Goal: Transaction & Acquisition: Purchase product/service

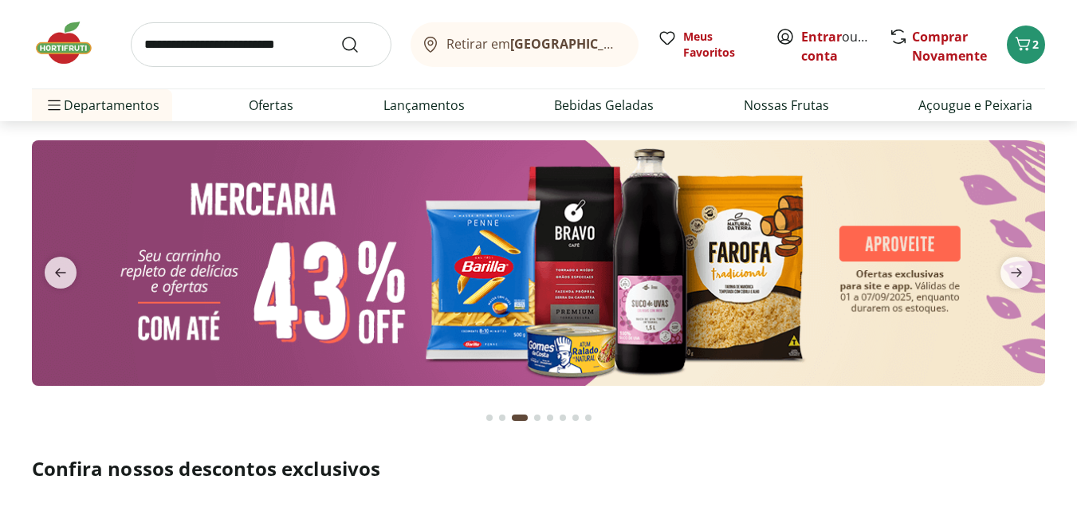
click at [56, 36] on img at bounding box center [72, 43] width 80 height 48
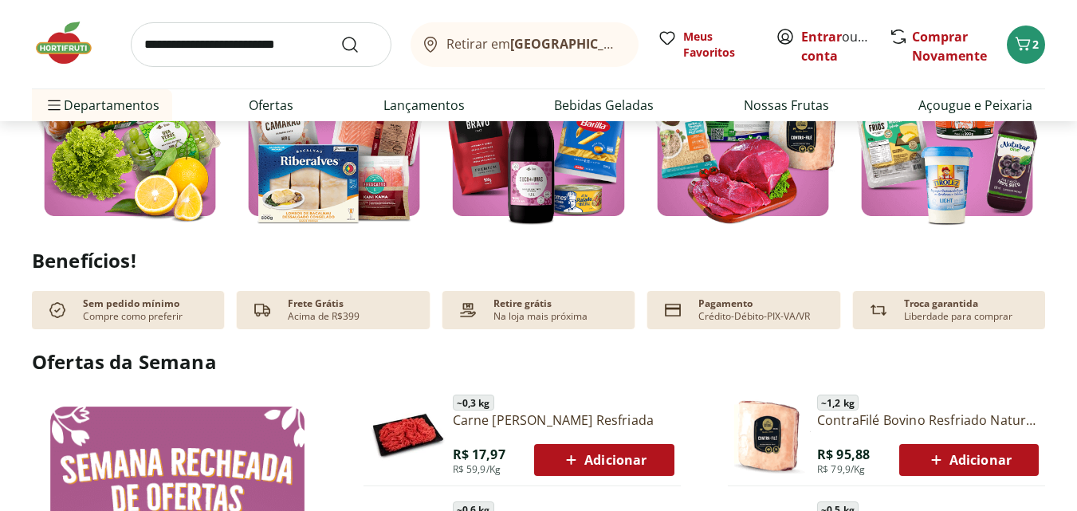
scroll to position [1035, 0]
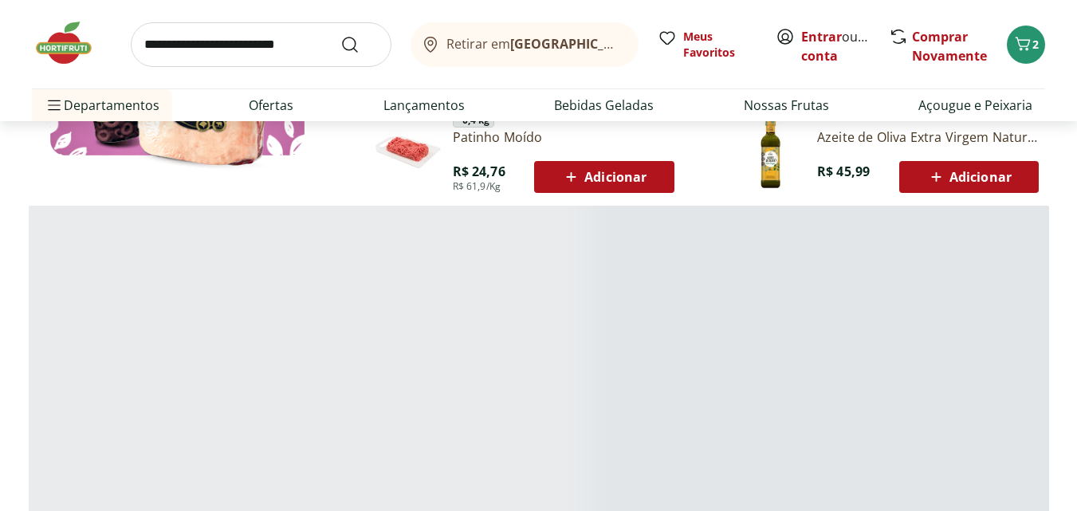
scroll to position [730, 0]
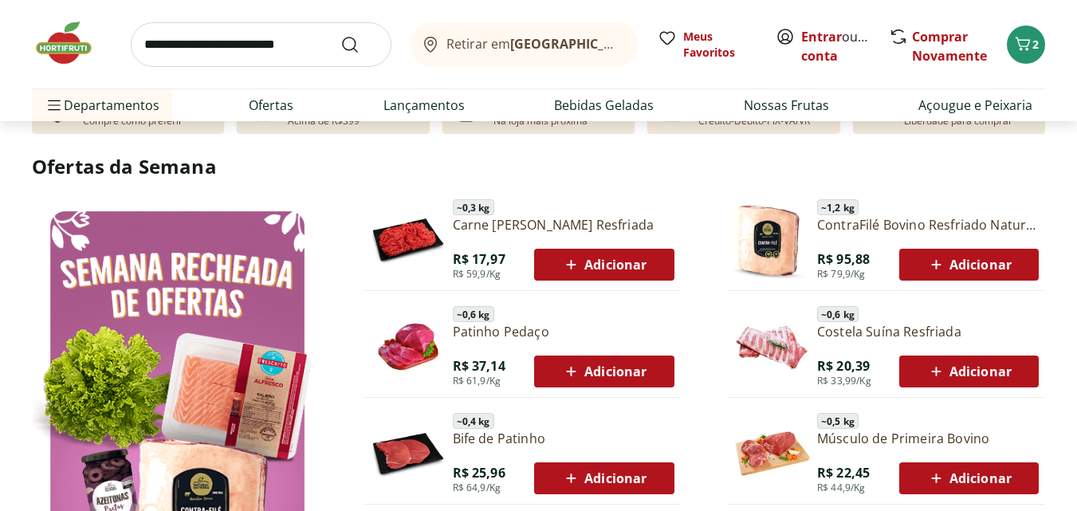
click at [511, 222] on link "Carne [PERSON_NAME] Resfriada" at bounding box center [564, 225] width 222 height 18
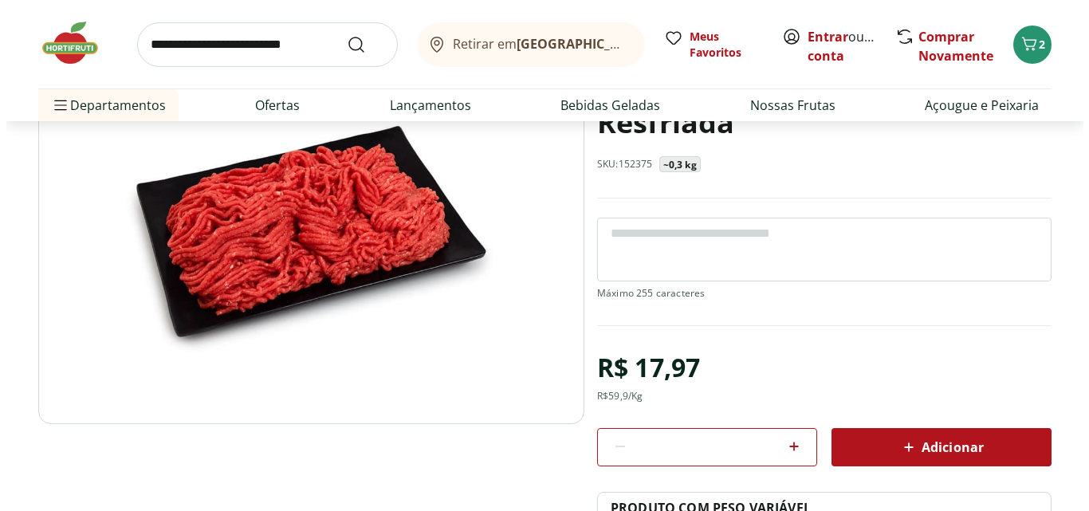
scroll to position [129, 0]
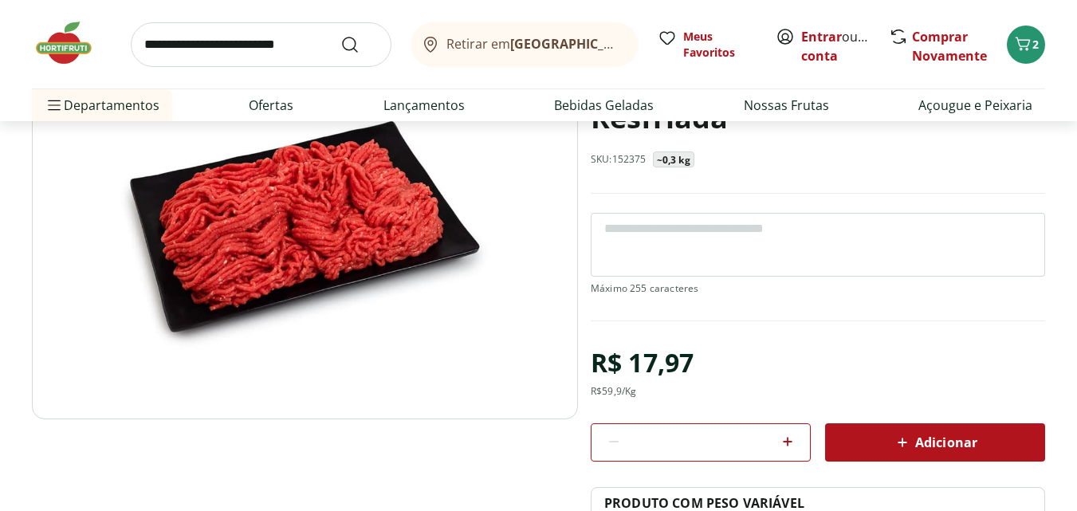
click at [951, 433] on span "Adicionar" at bounding box center [935, 442] width 85 height 19
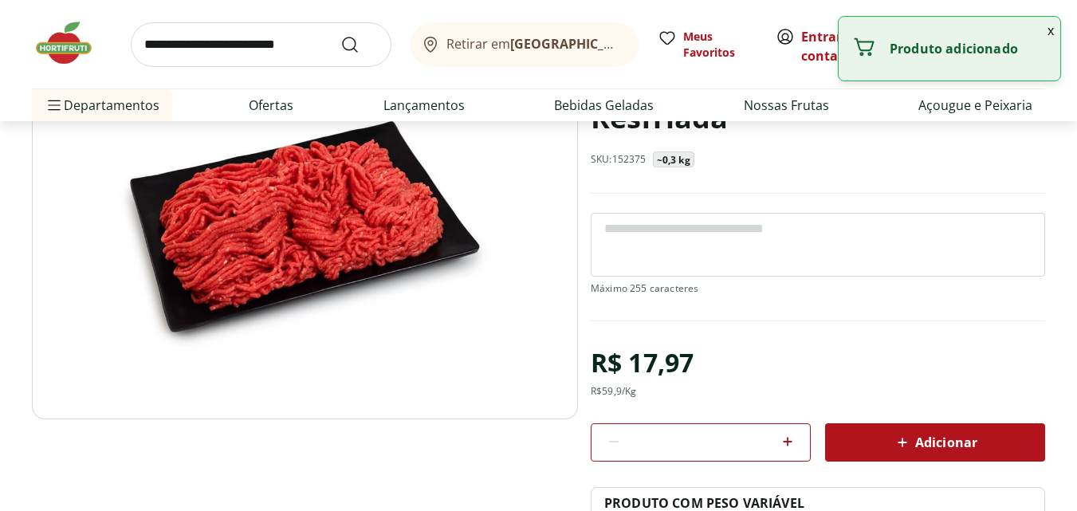
click at [1051, 29] on button "x" at bounding box center [1050, 30] width 19 height 27
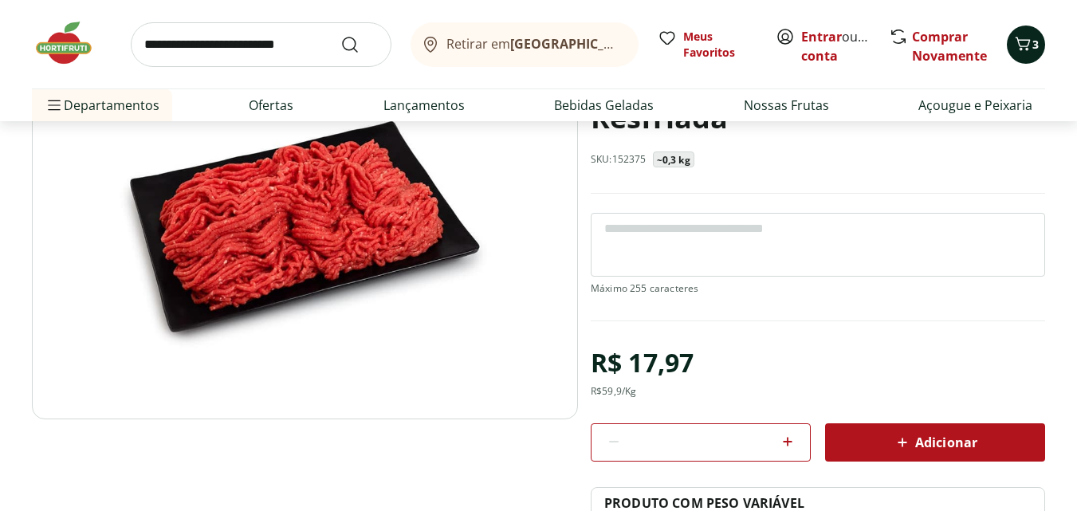
click at [1038, 37] on span "3" at bounding box center [1036, 44] width 6 height 15
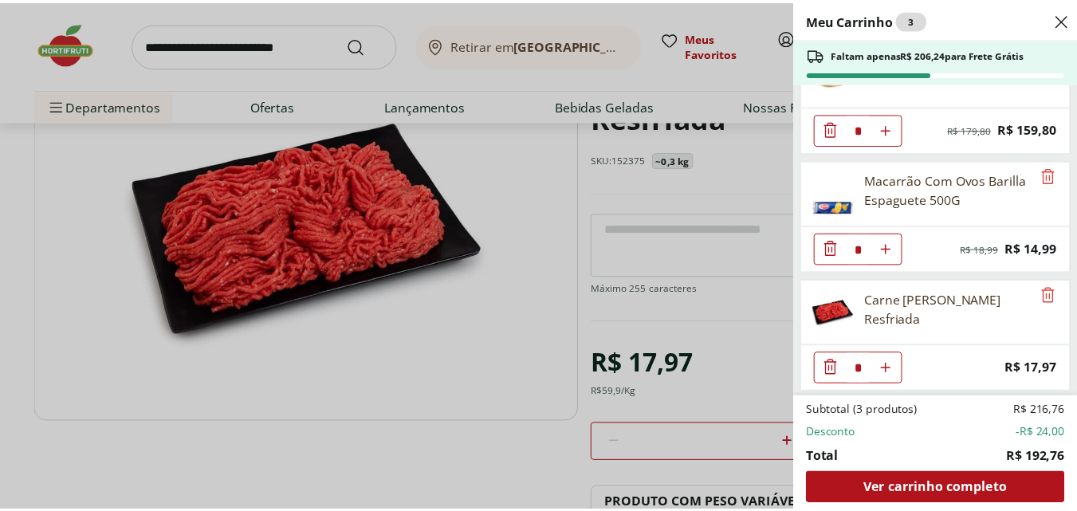
scroll to position [52, 0]
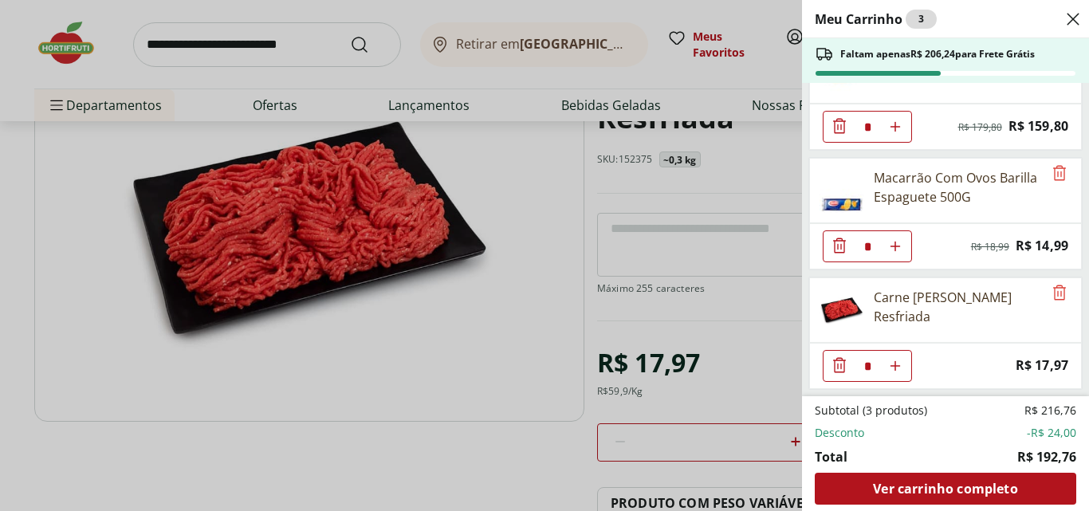
click at [1063, 21] on header "Meu Carrinho 3" at bounding box center [945, 19] width 287 height 38
click at [1076, 18] on icon "Close" at bounding box center [1073, 19] width 19 height 19
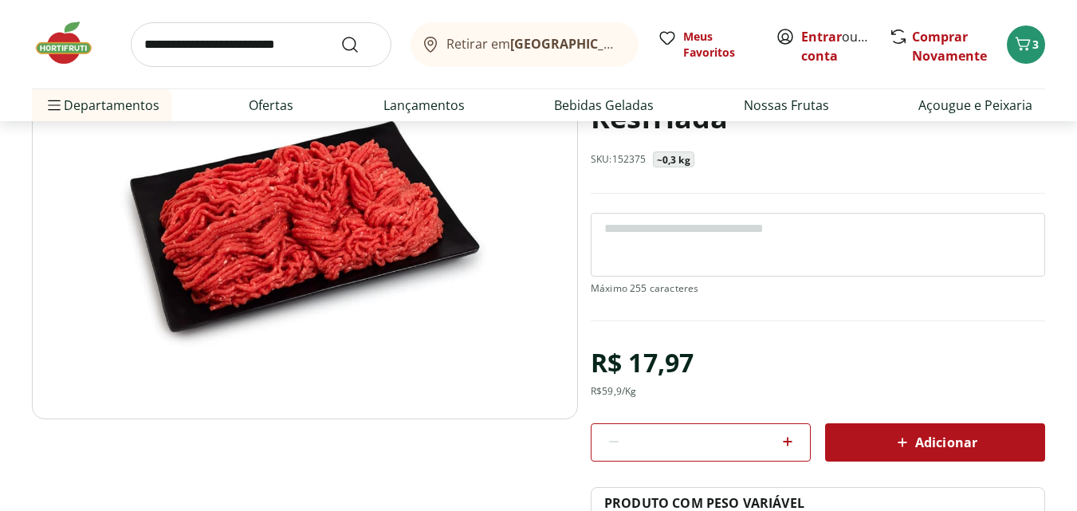
scroll to position [0, 0]
